Goal: Task Accomplishment & Management: Complete application form

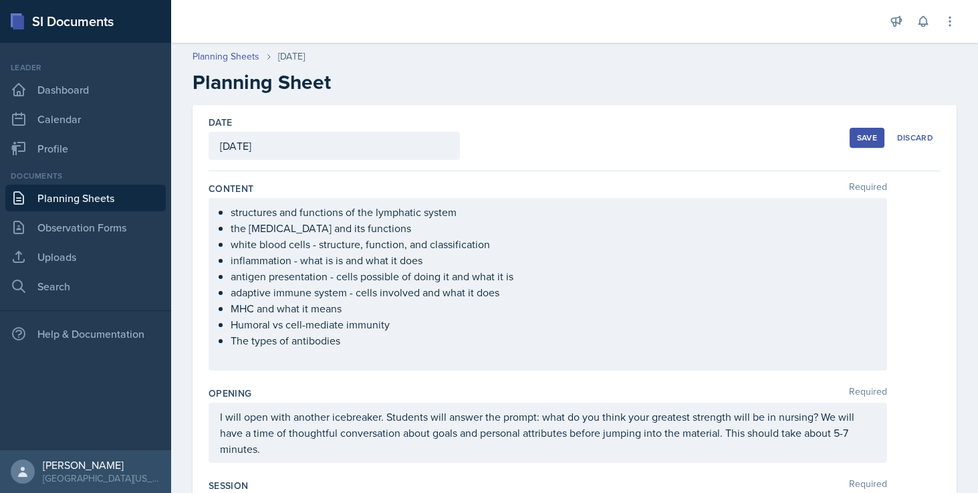
scroll to position [255, 0]
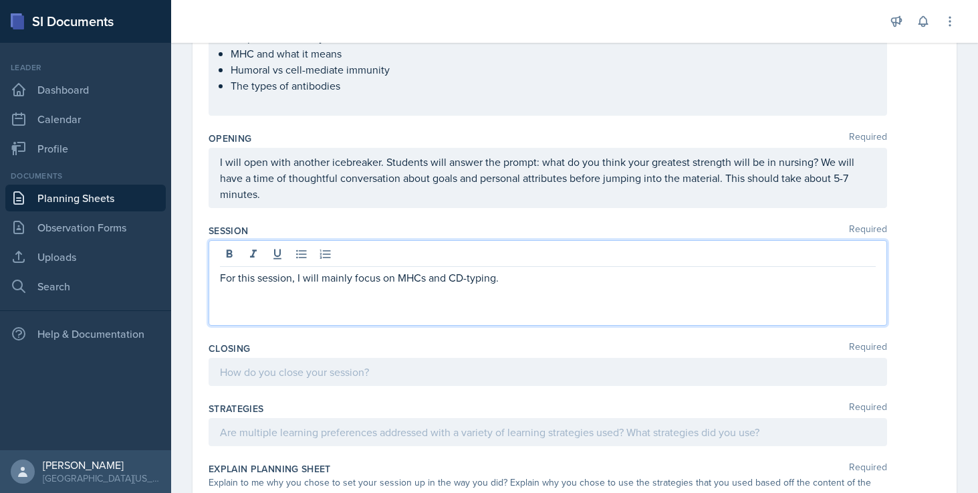
click at [529, 284] on p "For this session, I will mainly focus on MHCs and CD-typing." at bounding box center [548, 277] width 656 height 16
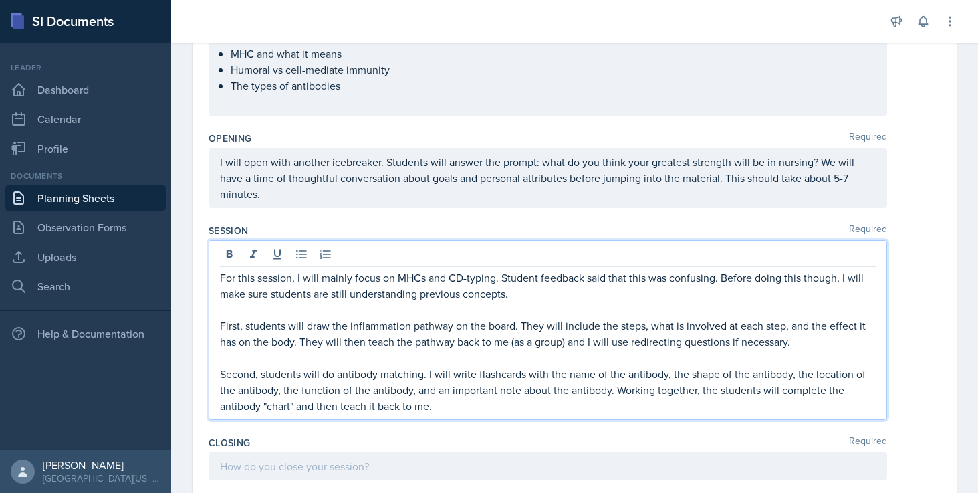
click at [811, 342] on p "First, students will draw the inflammation pathway on the board. They will incl…" at bounding box center [548, 333] width 656 height 32
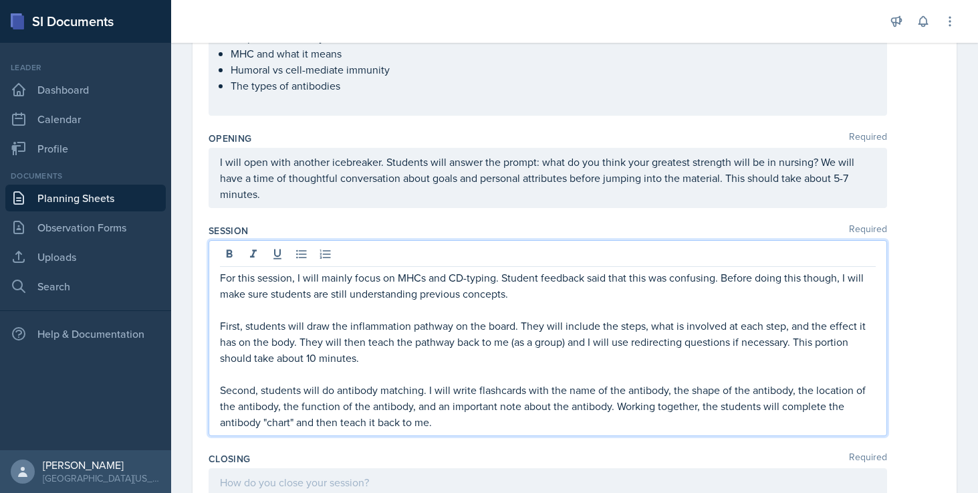
click at [599, 420] on p "Second, students will do antibody matching. I will write flashcards with the na…" at bounding box center [548, 406] width 656 height 48
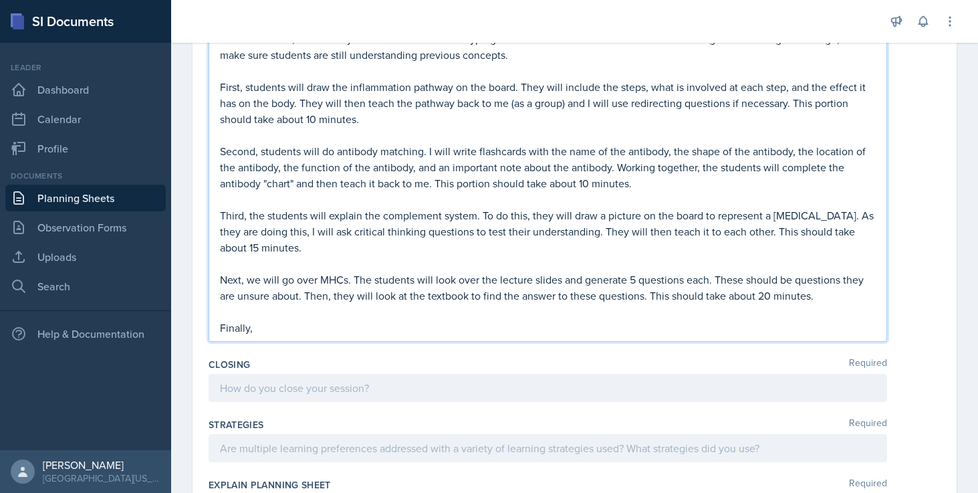
scroll to position [535, 0]
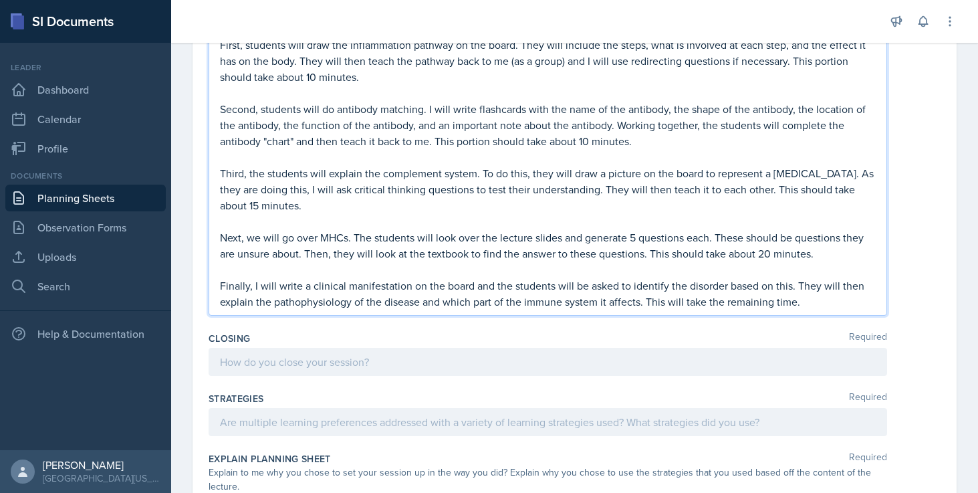
click at [417, 369] on div at bounding box center [547, 361] width 678 height 28
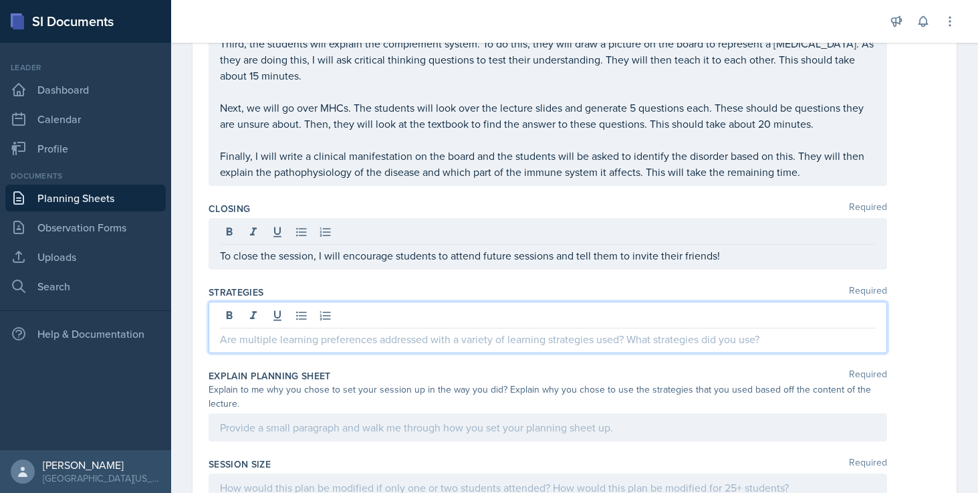
click at [386, 331] on p at bounding box center [548, 339] width 656 height 16
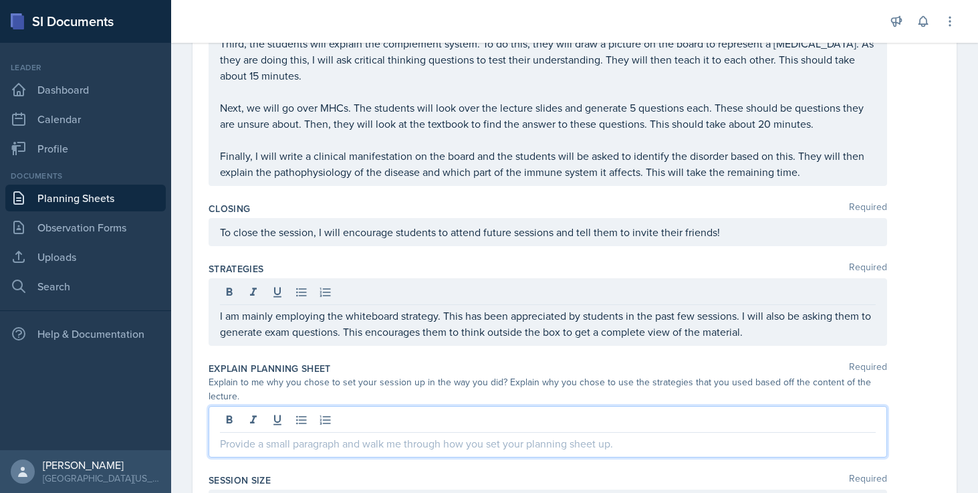
click at [378, 427] on div at bounding box center [547, 431] width 678 height 51
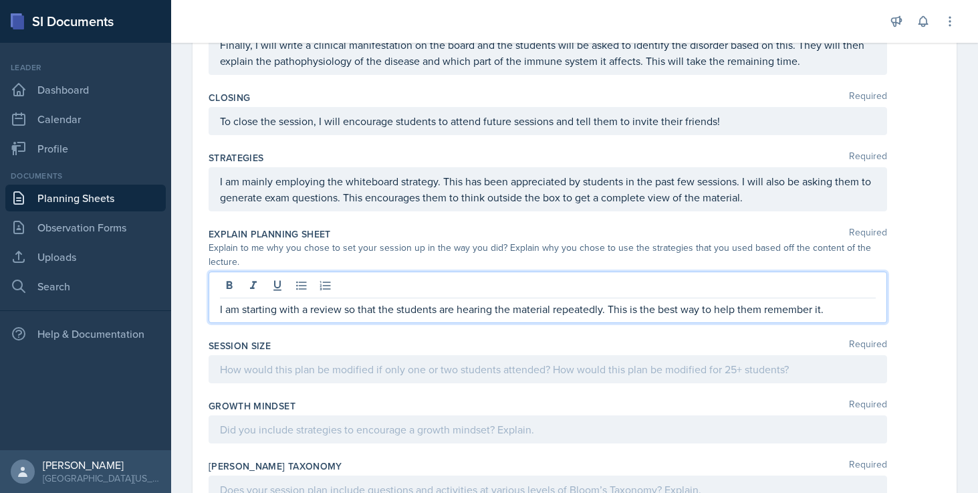
scroll to position [754, 0]
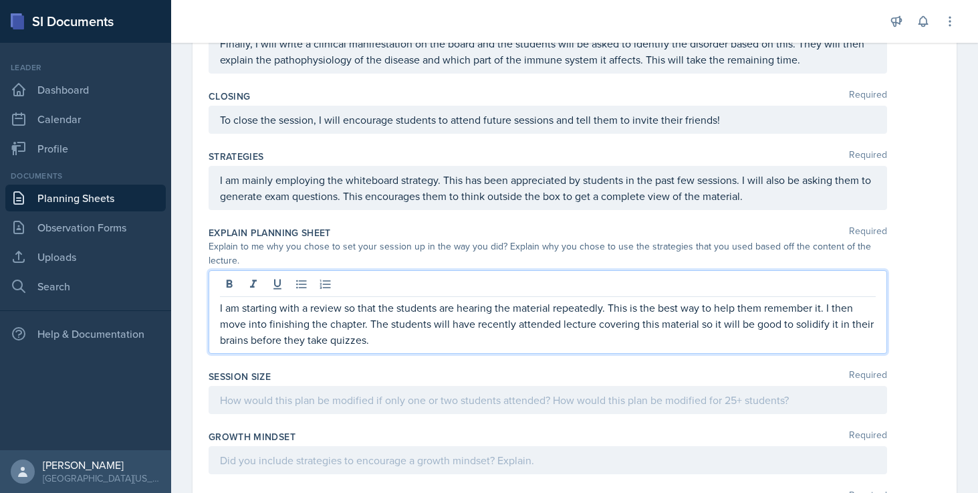
click at [425, 387] on div at bounding box center [547, 400] width 678 height 28
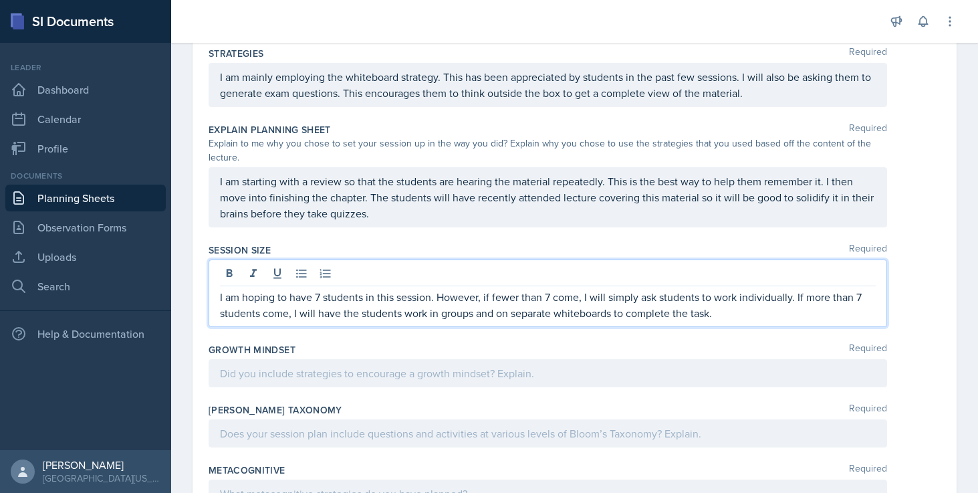
scroll to position [925, 0]
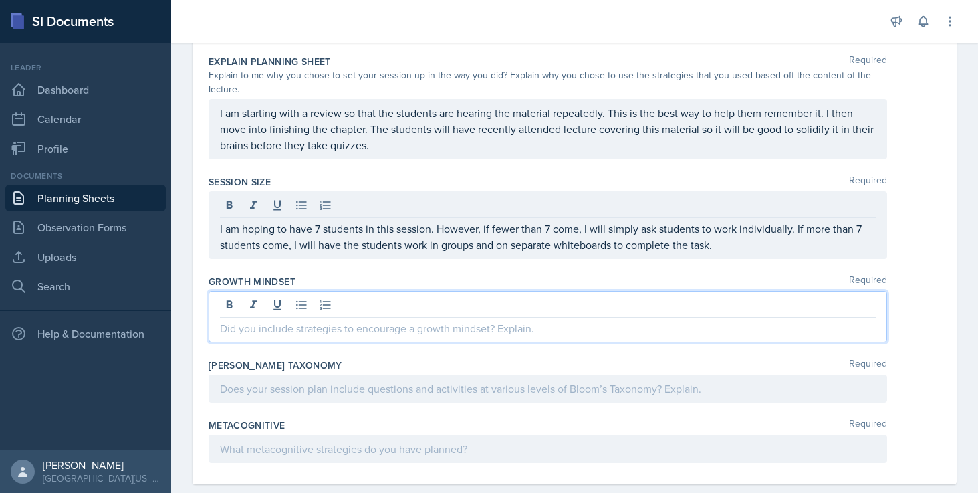
click at [437, 297] on div at bounding box center [547, 316] width 678 height 51
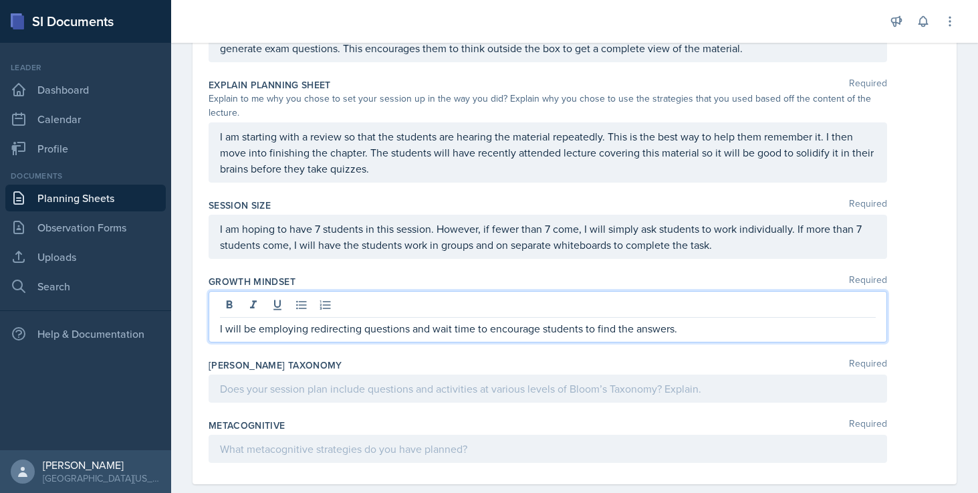
drag, startPoint x: 638, startPoint y: 333, endPoint x: 699, endPoint y: 329, distance: 61.6
click at [699, 329] on p "I will be employing redirecting questions and wait time to encourage students t…" at bounding box center [548, 328] width 656 height 16
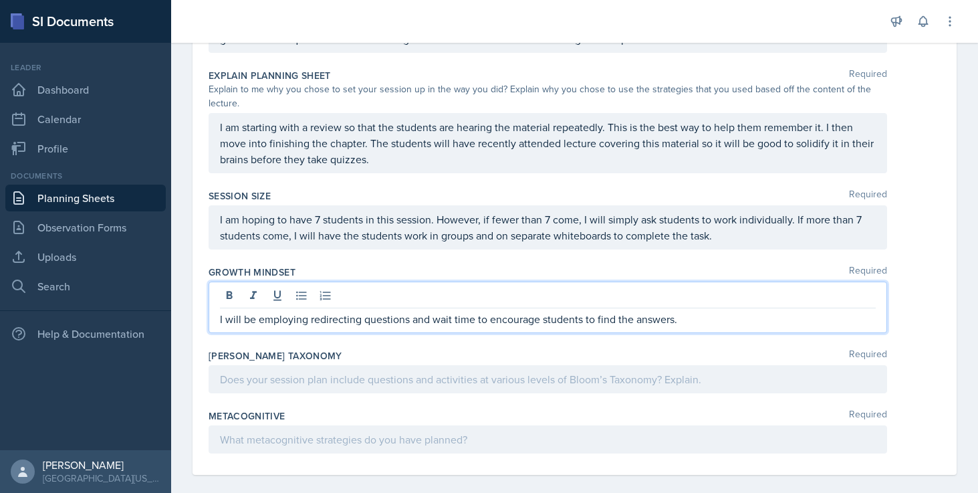
scroll to position [925, 0]
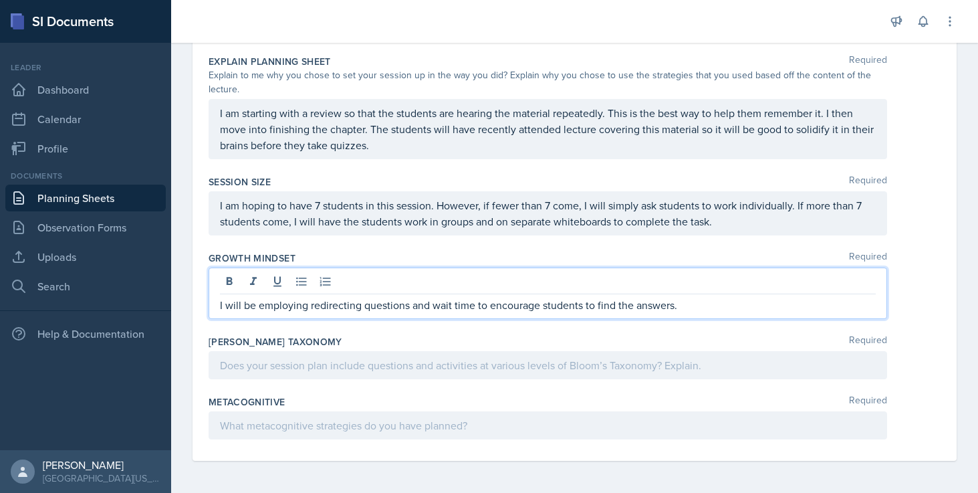
click at [852, 285] on div at bounding box center [548, 283] width 656 height 22
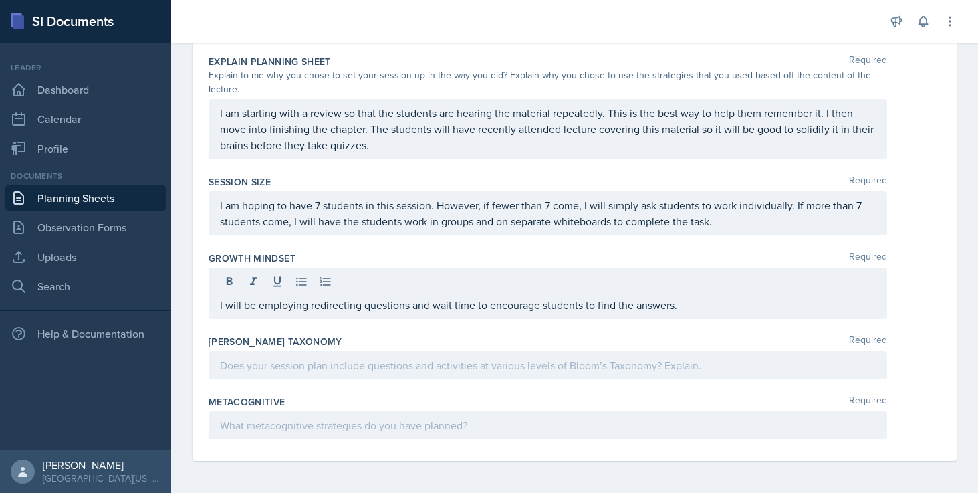
click at [920, 380] on div "[PERSON_NAME] Taxonomy Required" at bounding box center [574, 359] width 732 height 60
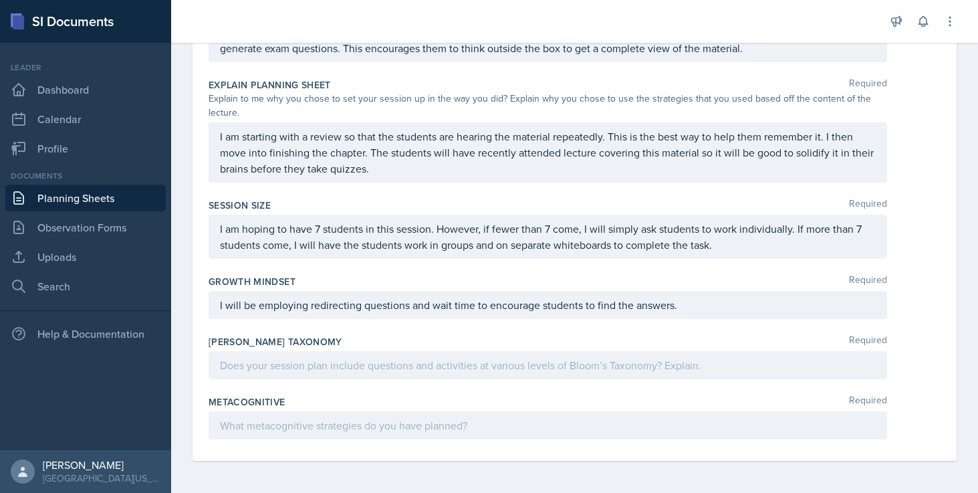
click at [794, 296] on div "I will be employing redirecting questions and wait time to encourage students t…" at bounding box center [547, 305] width 678 height 28
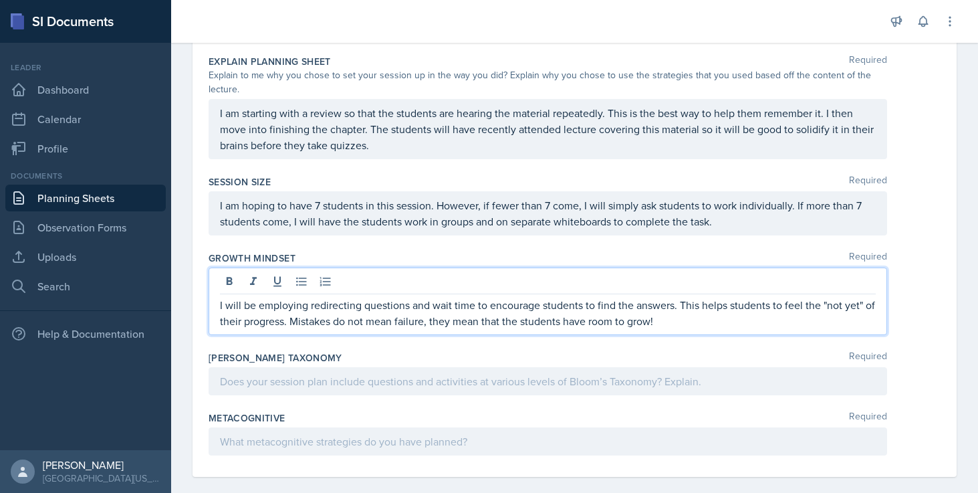
click at [679, 393] on div at bounding box center [547, 381] width 678 height 28
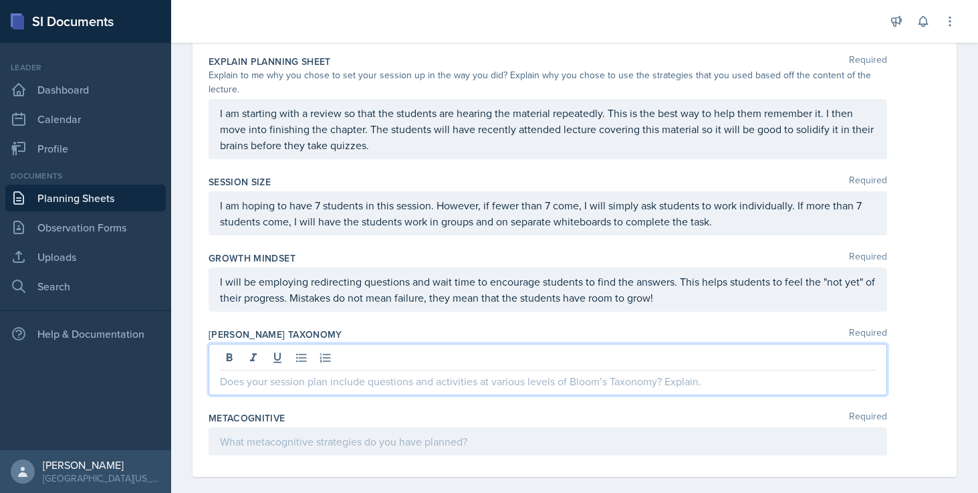
scroll to position [941, 0]
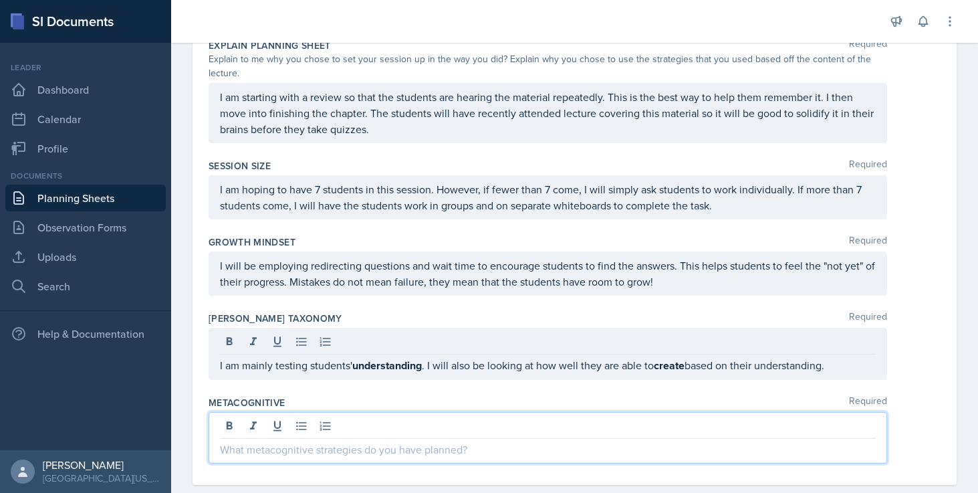
click at [347, 432] on div at bounding box center [547, 437] width 678 height 51
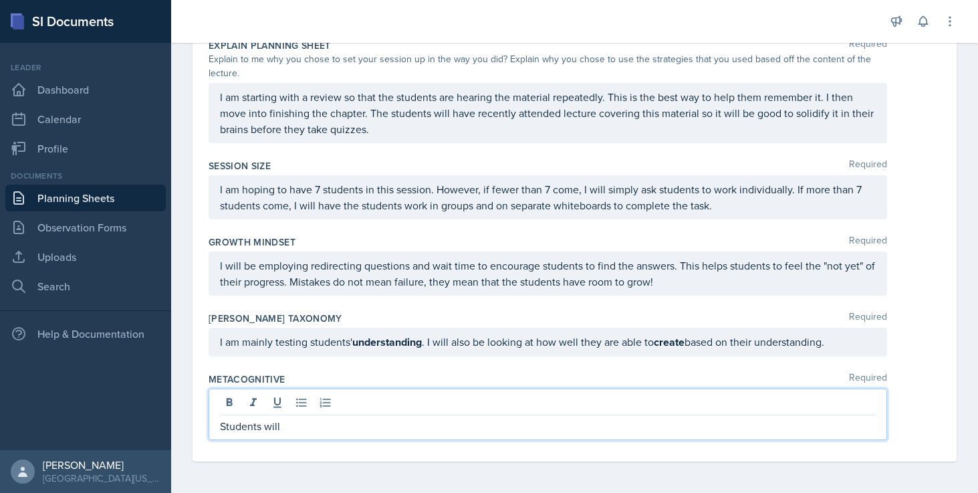
click at [333, 428] on p "Students will" at bounding box center [548, 426] width 656 height 16
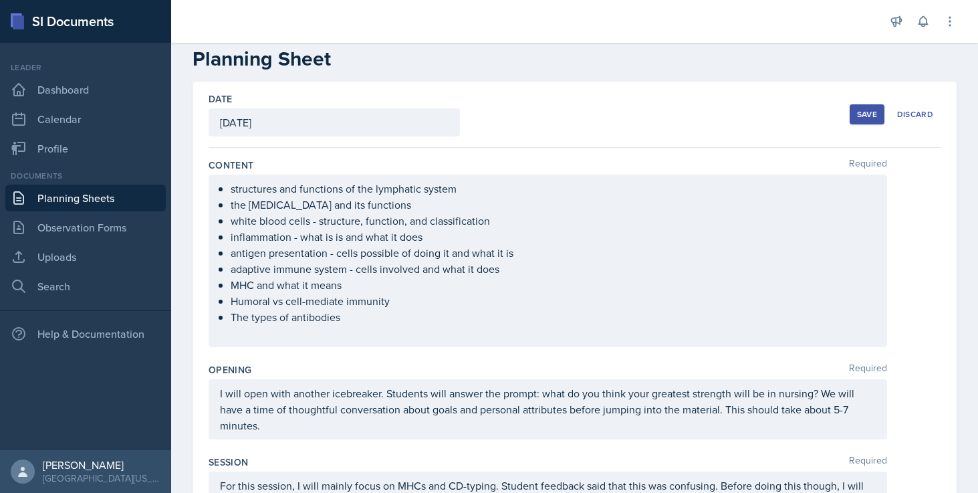
scroll to position [0, 0]
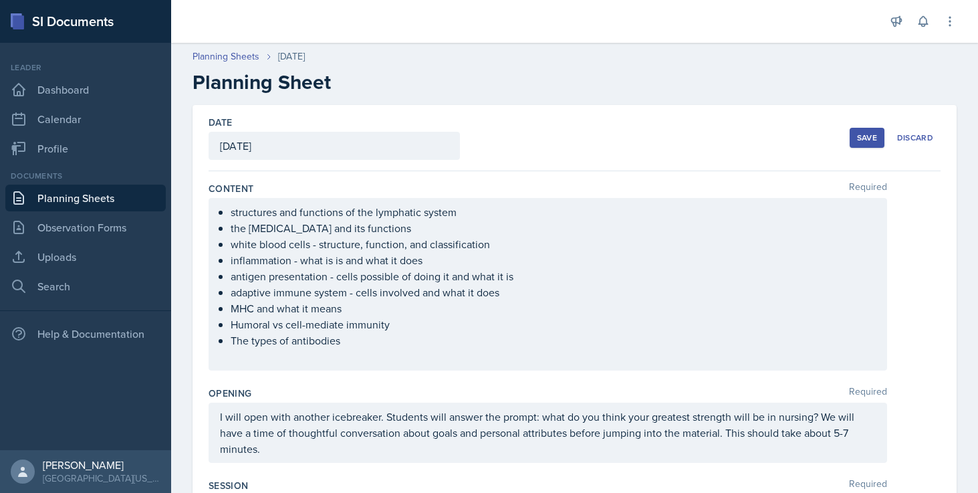
click at [863, 124] on div "Save Discard" at bounding box center [894, 137] width 91 height 31
click at [863, 128] on button "Save" at bounding box center [866, 138] width 35 height 20
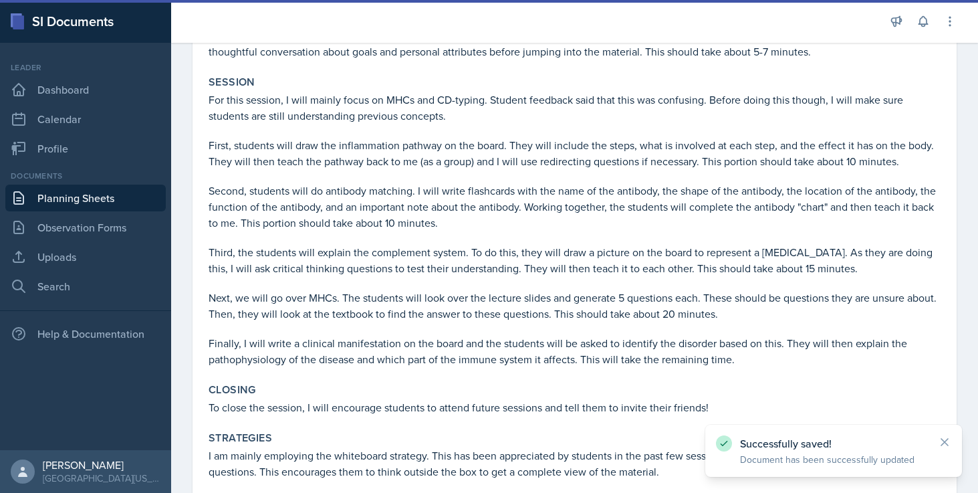
scroll to position [734, 0]
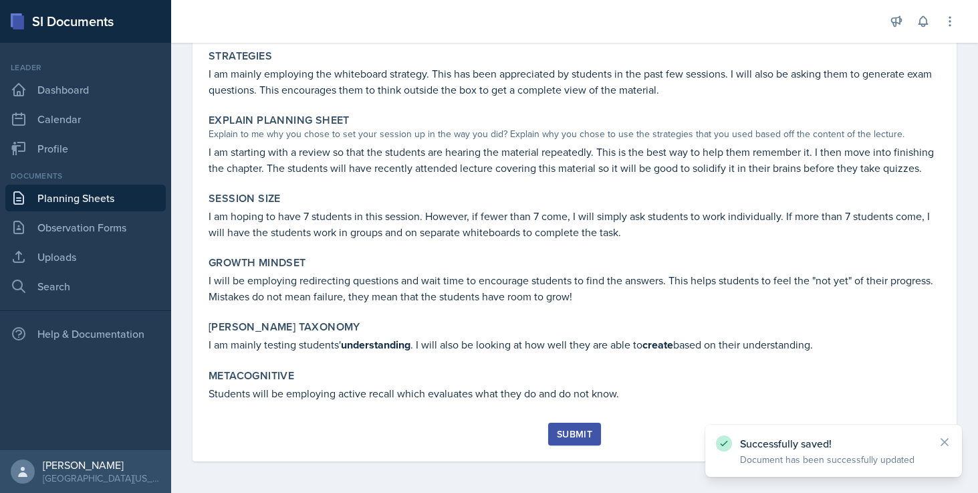
click at [570, 425] on button "Submit" at bounding box center [574, 433] width 53 height 23
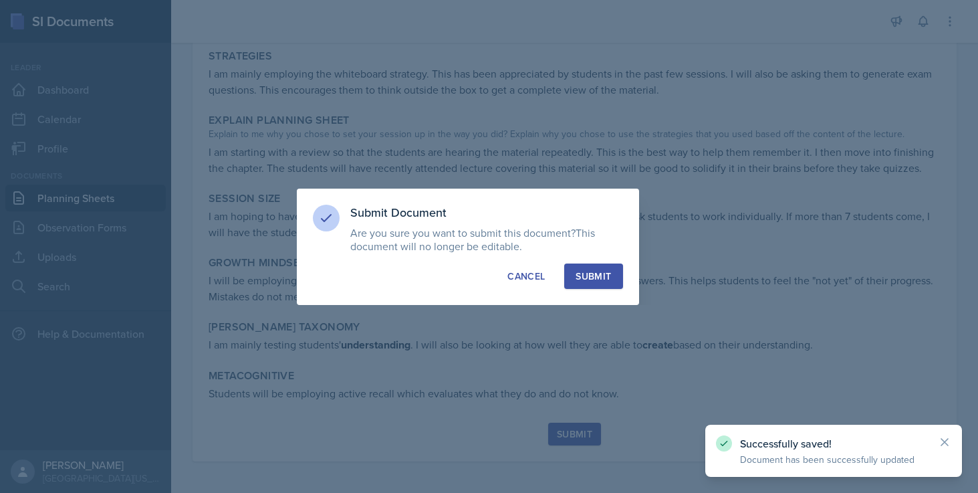
click at [603, 279] on div "Submit" at bounding box center [592, 275] width 35 height 13
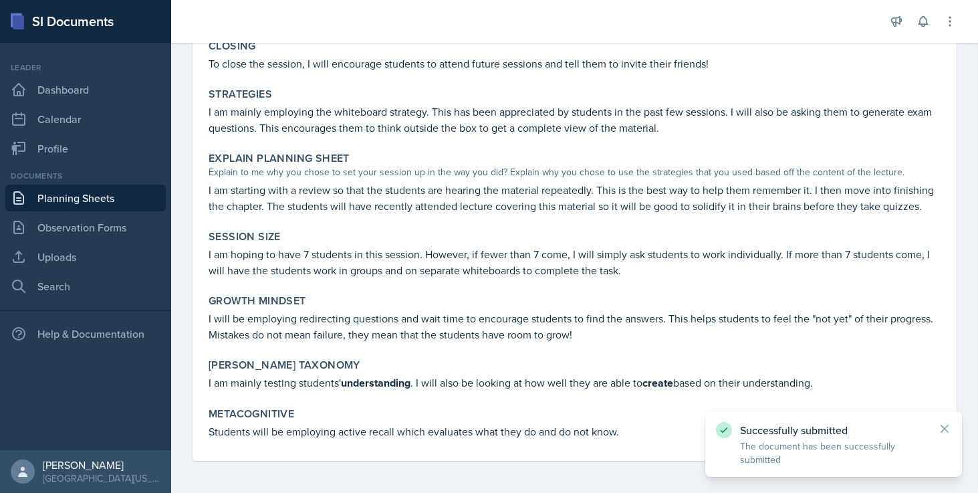
scroll to position [696, 0]
